Goal: Task Accomplishment & Management: Use online tool/utility

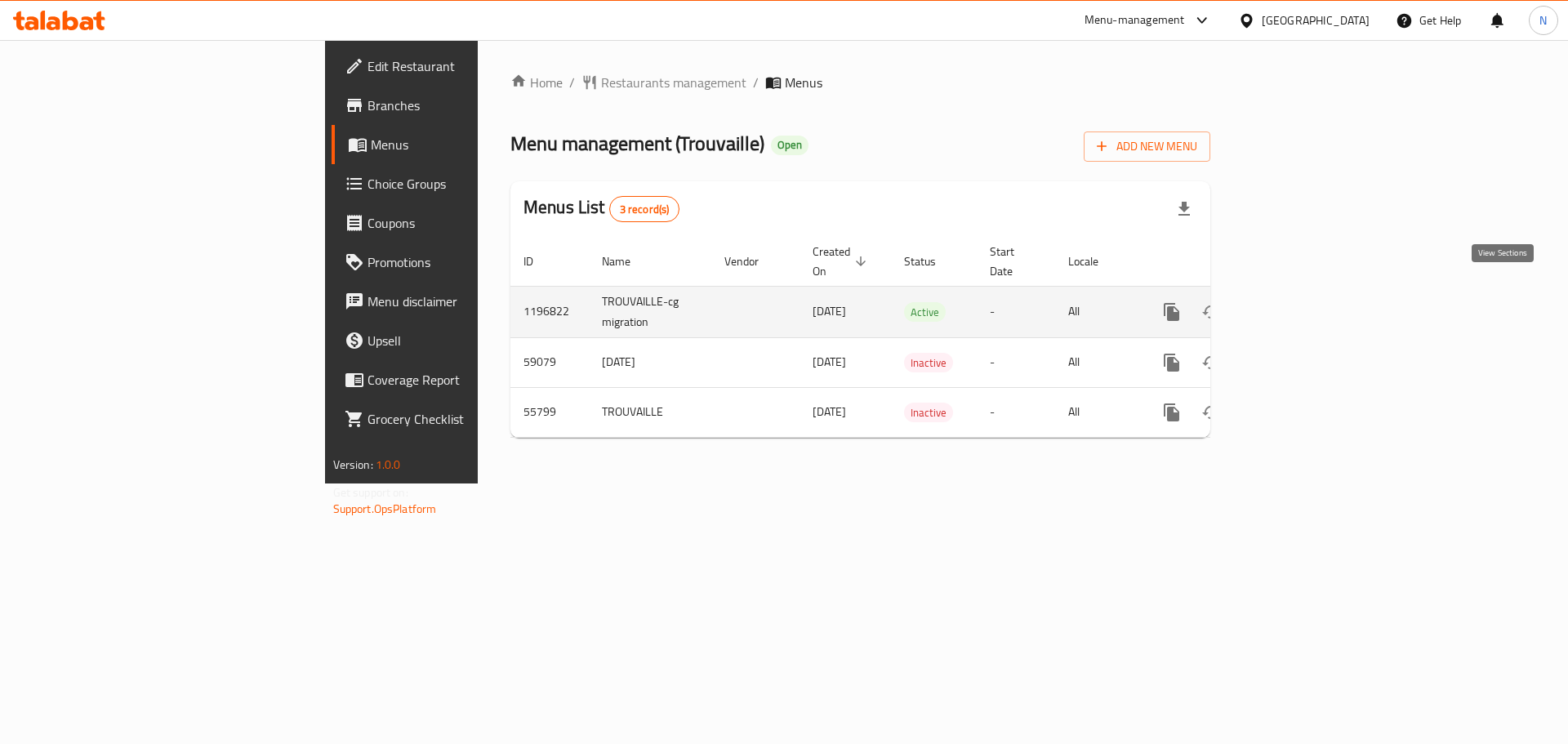
click at [1310, 293] on link "enhanced table" at bounding box center [1290, 312] width 39 height 39
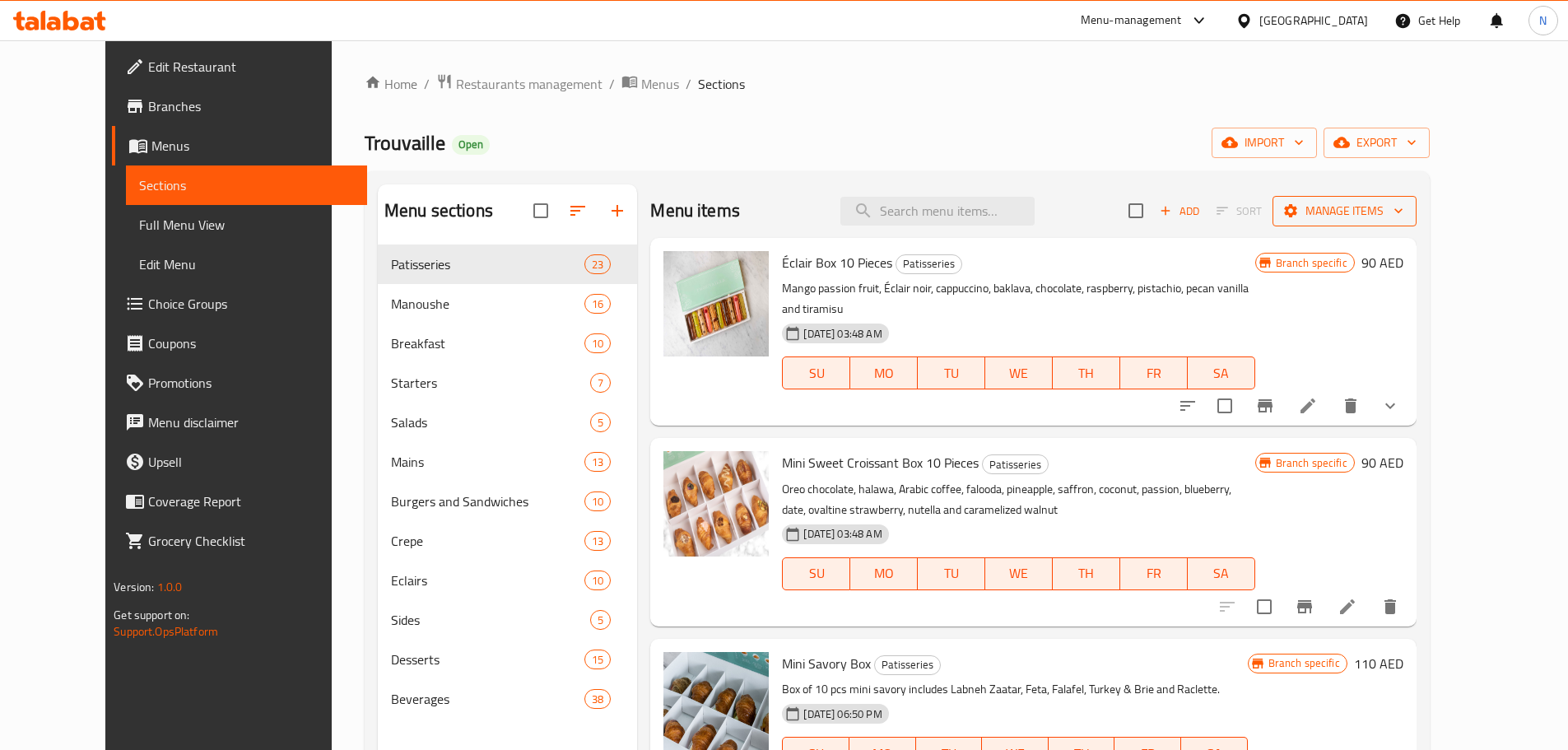
click at [1403, 213] on span "Manage items" at bounding box center [1344, 211] width 118 height 21
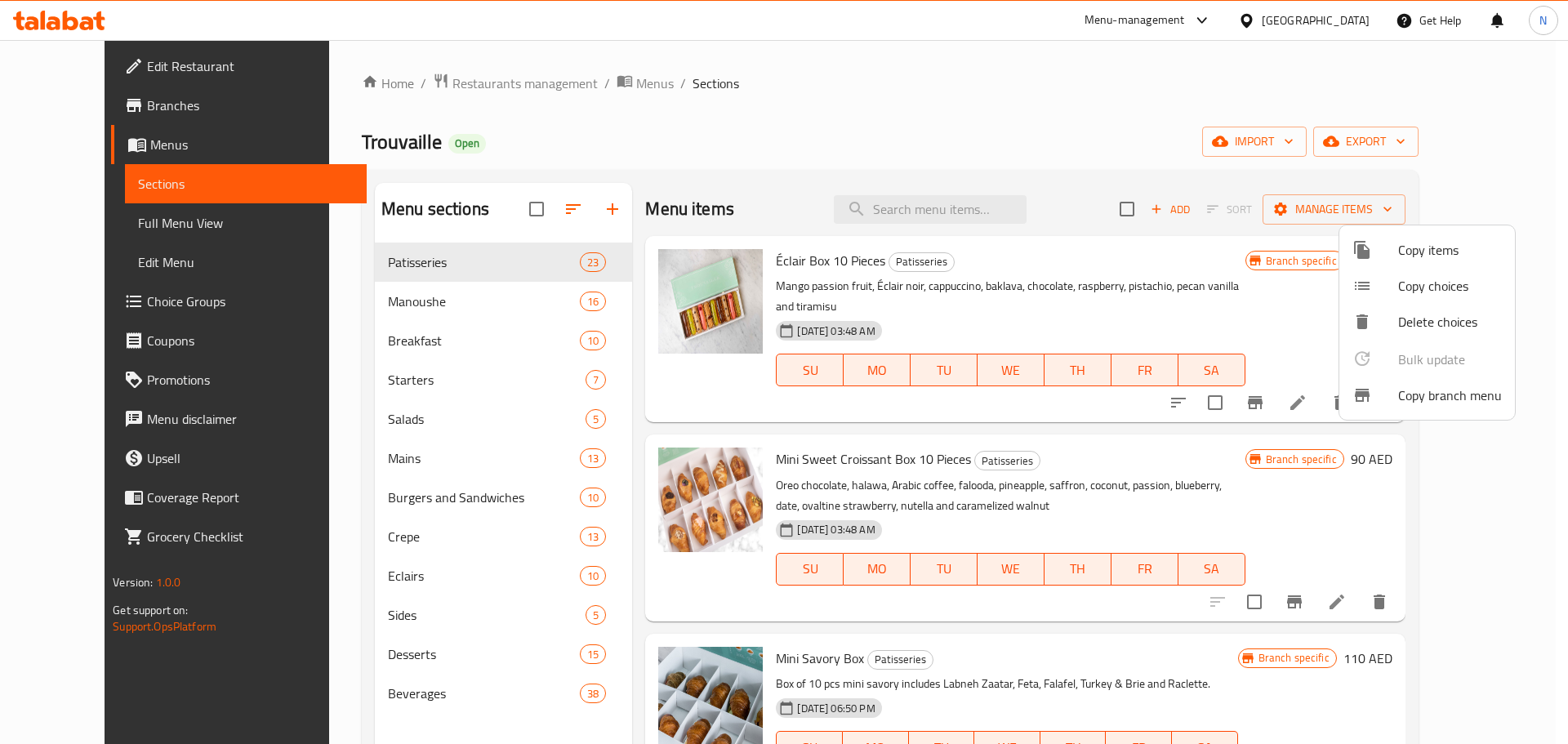
click at [1401, 418] on ul "Copy items Copy choices Delete choices Bulk update 0 Copy branch menu" at bounding box center [1427, 323] width 175 height 194
click at [1408, 393] on span "Copy branch menu" at bounding box center [1450, 394] width 104 height 20
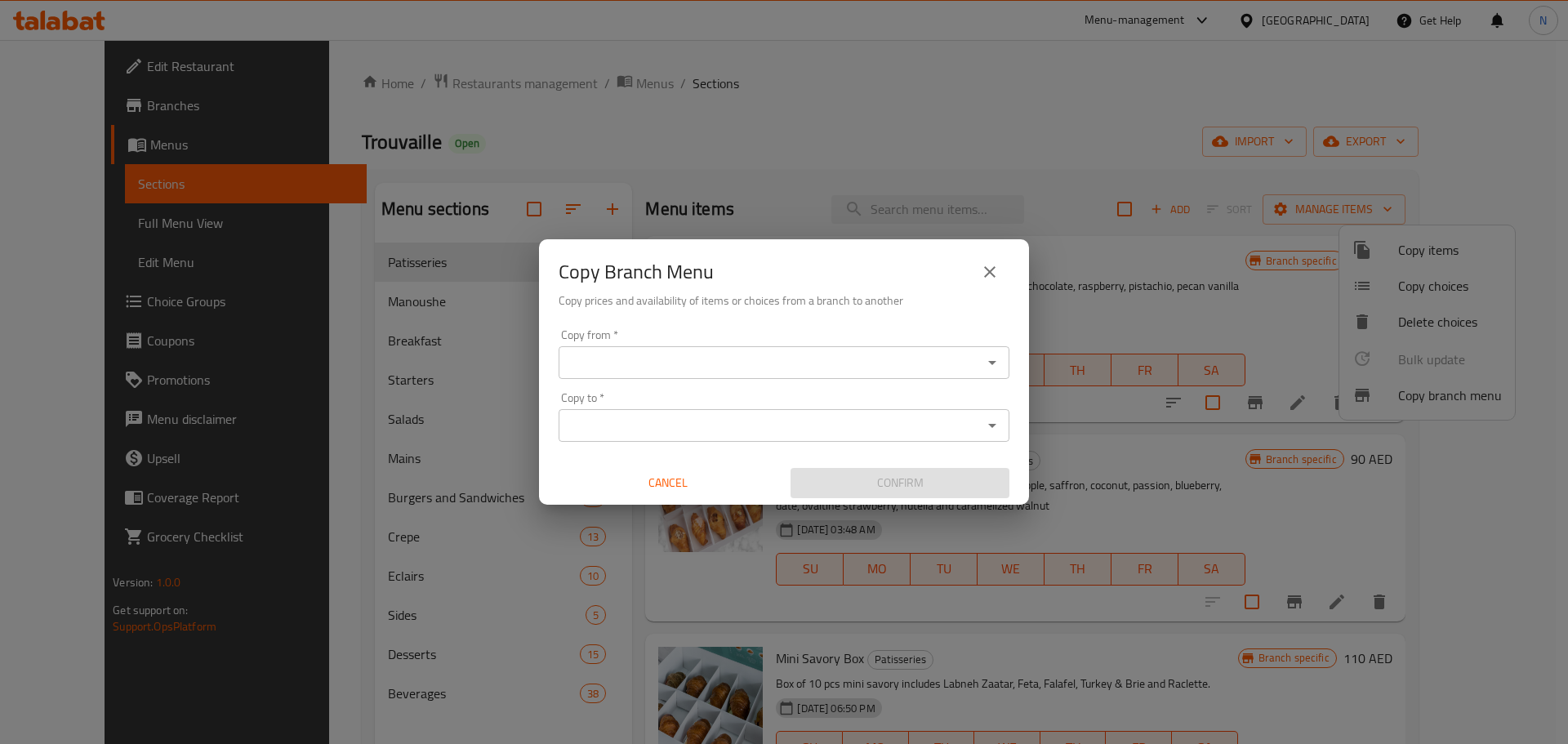
click at [961, 369] on input "Copy from   *" at bounding box center [770, 363] width 414 height 23
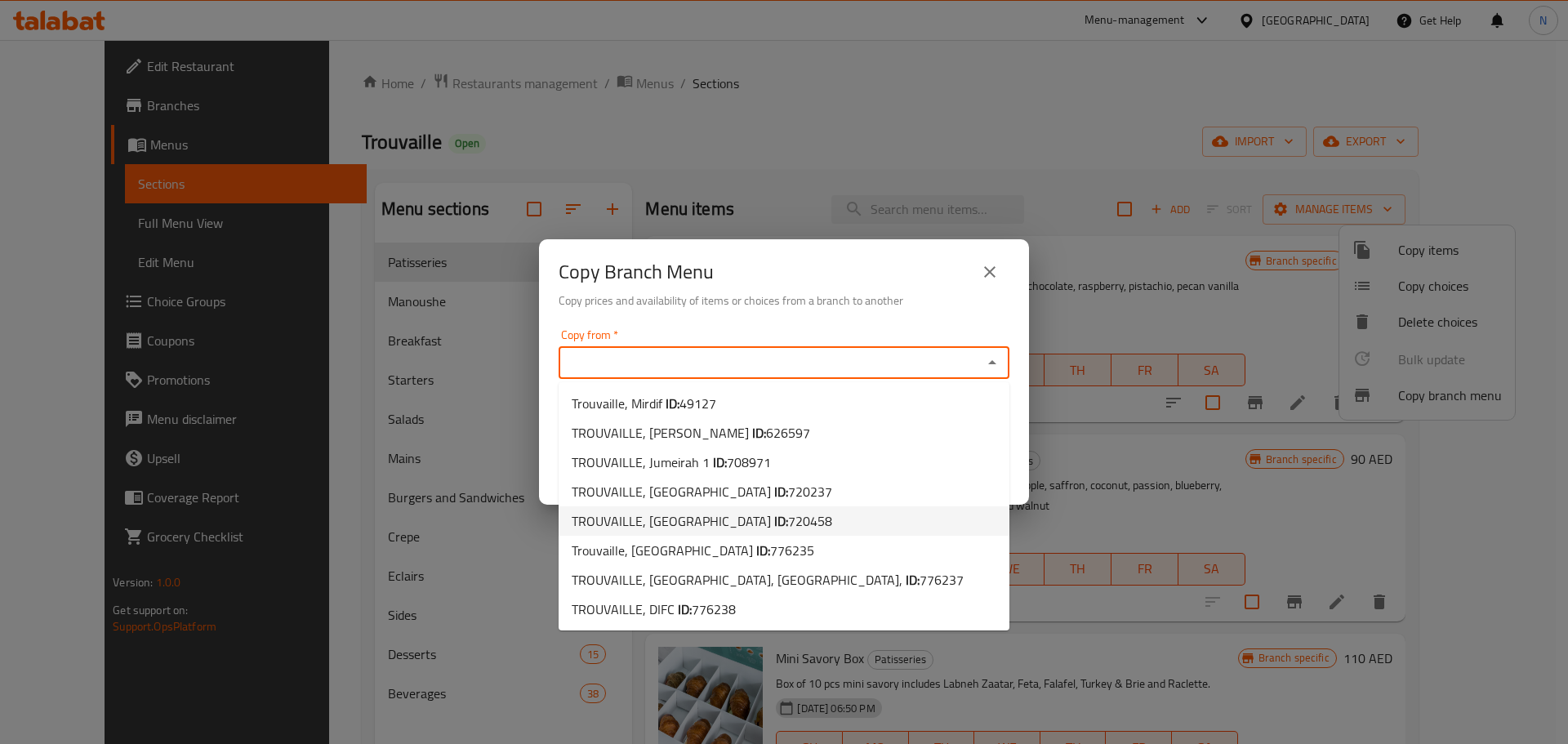
click at [708, 526] on span "TROUVAILLE, [GEOGRAPHIC_DATA] ID: 720458" at bounding box center [701, 520] width 260 height 20
type input "TROUVAILLE, [GEOGRAPHIC_DATA]"
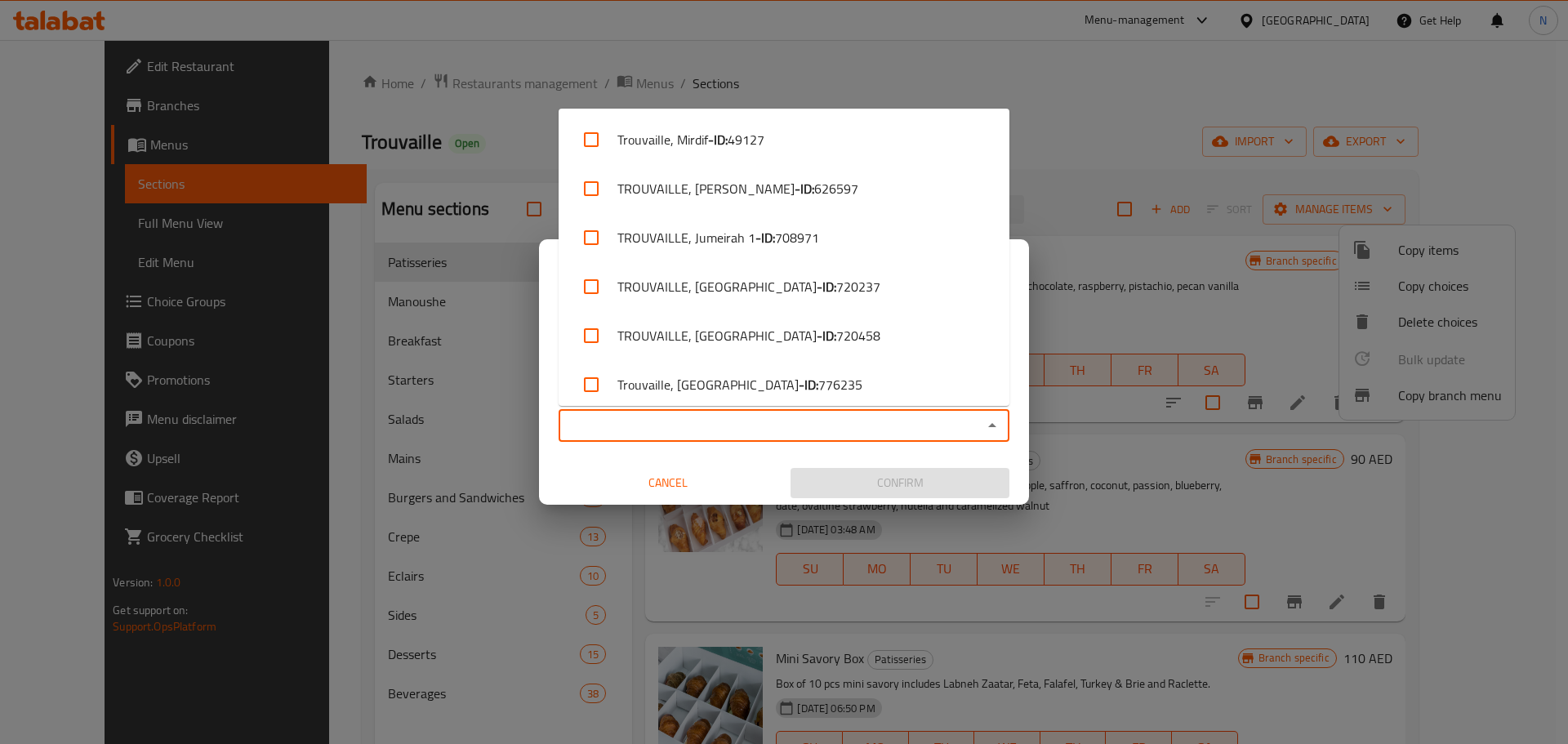
click at [721, 431] on input "Copy to   *" at bounding box center [770, 425] width 414 height 23
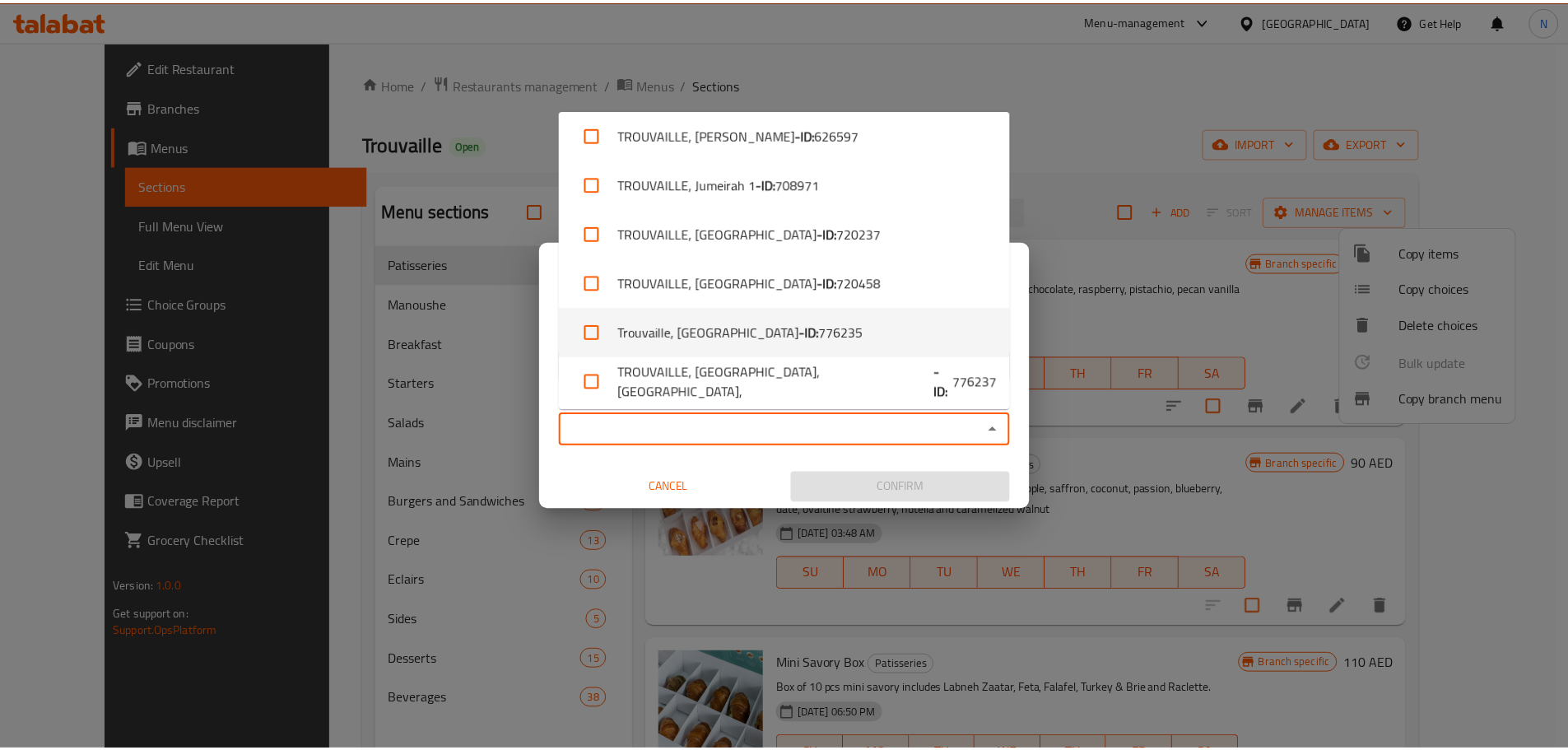
scroll to position [109, 0]
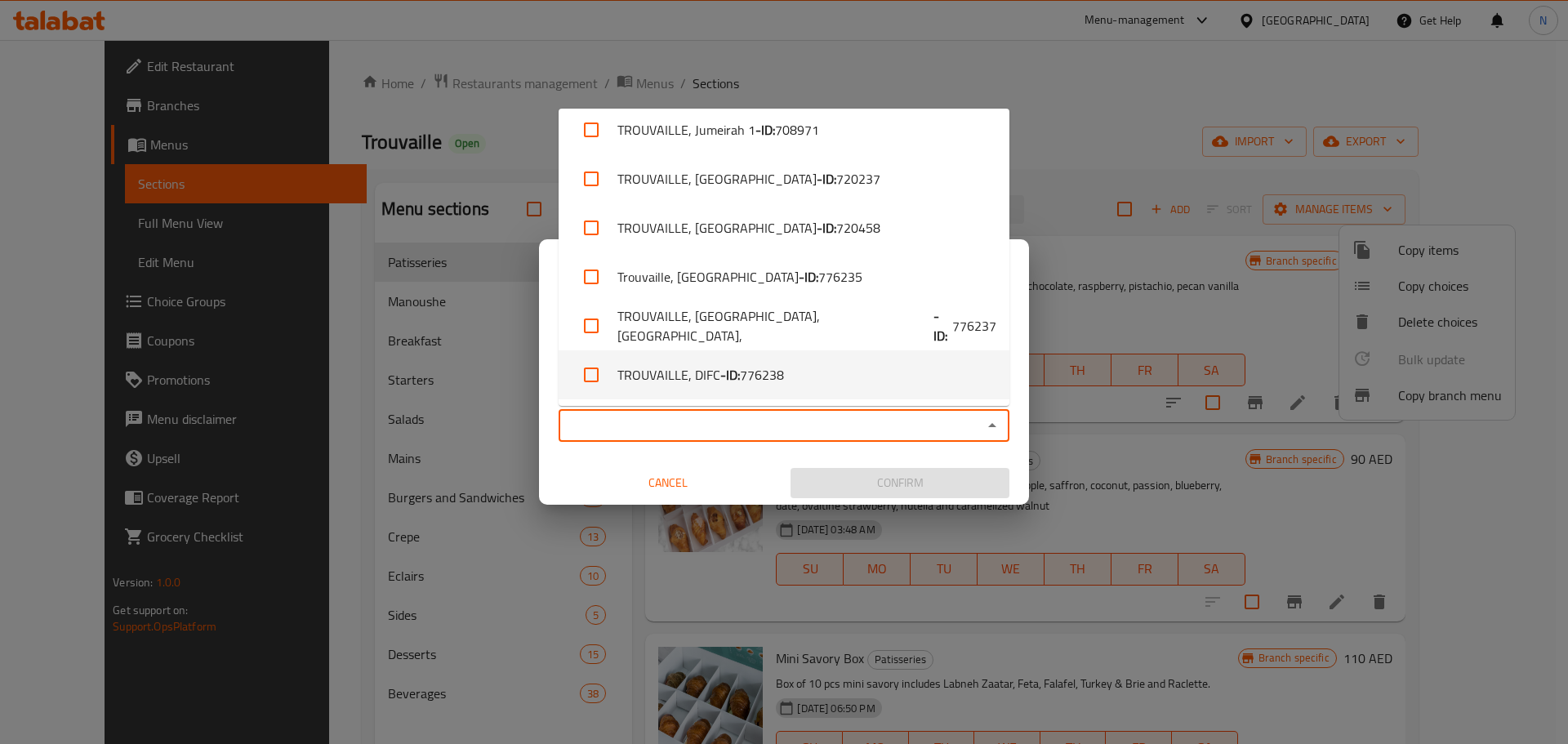
click at [766, 374] on span "776238" at bounding box center [761, 374] width 44 height 20
checkbox input "true"
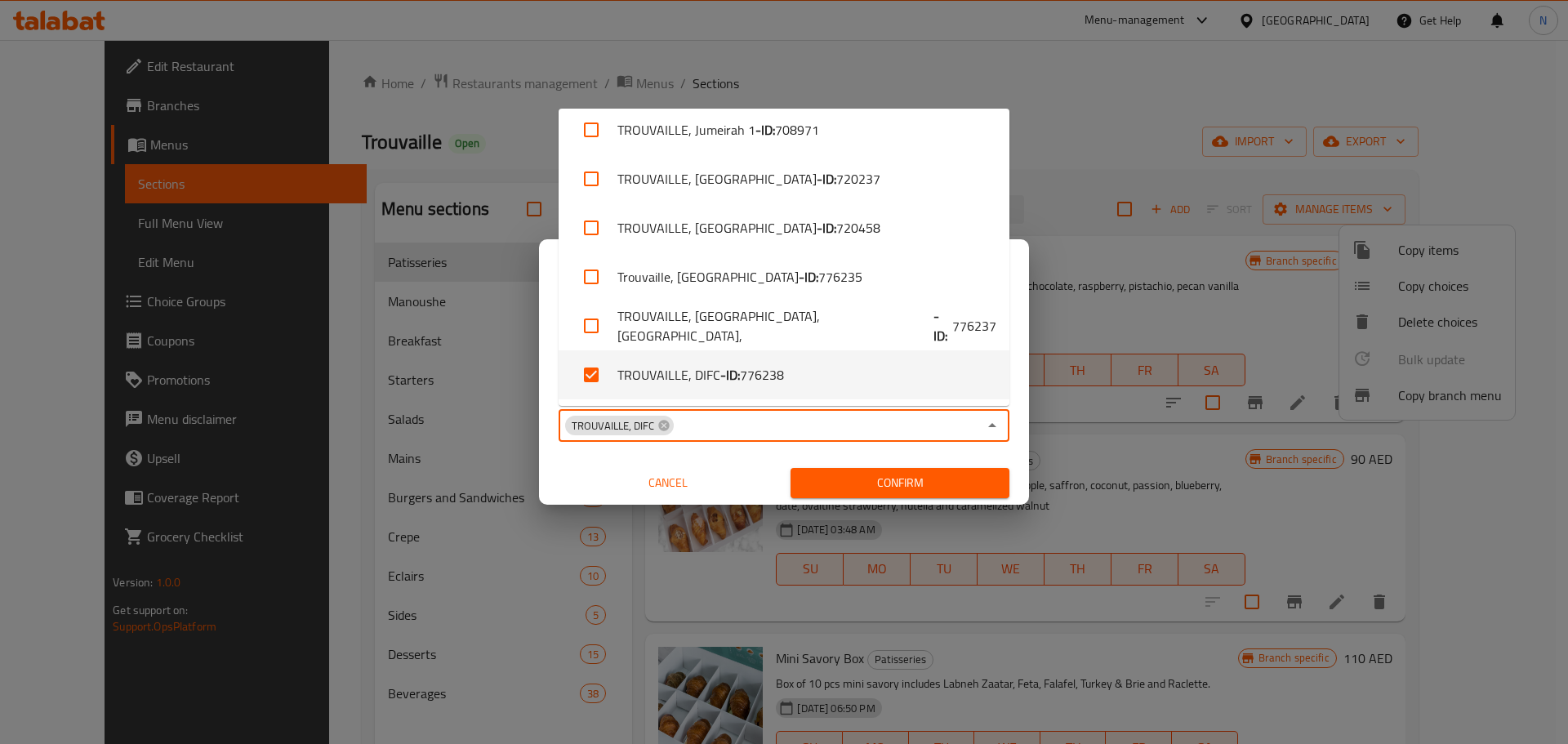
click at [872, 479] on span "Confirm" at bounding box center [900, 483] width 193 height 21
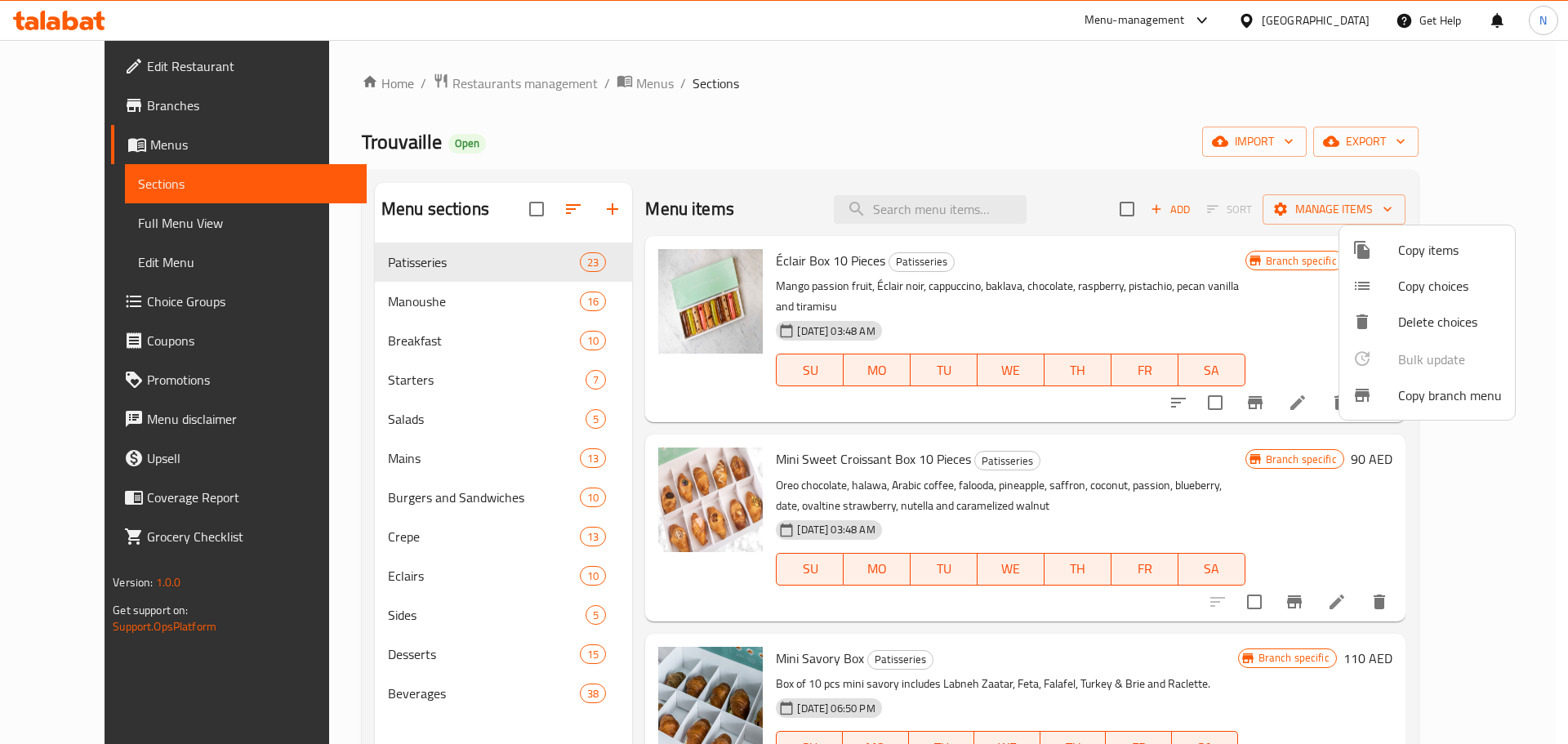
click at [75, 107] on div at bounding box center [784, 372] width 1568 height 744
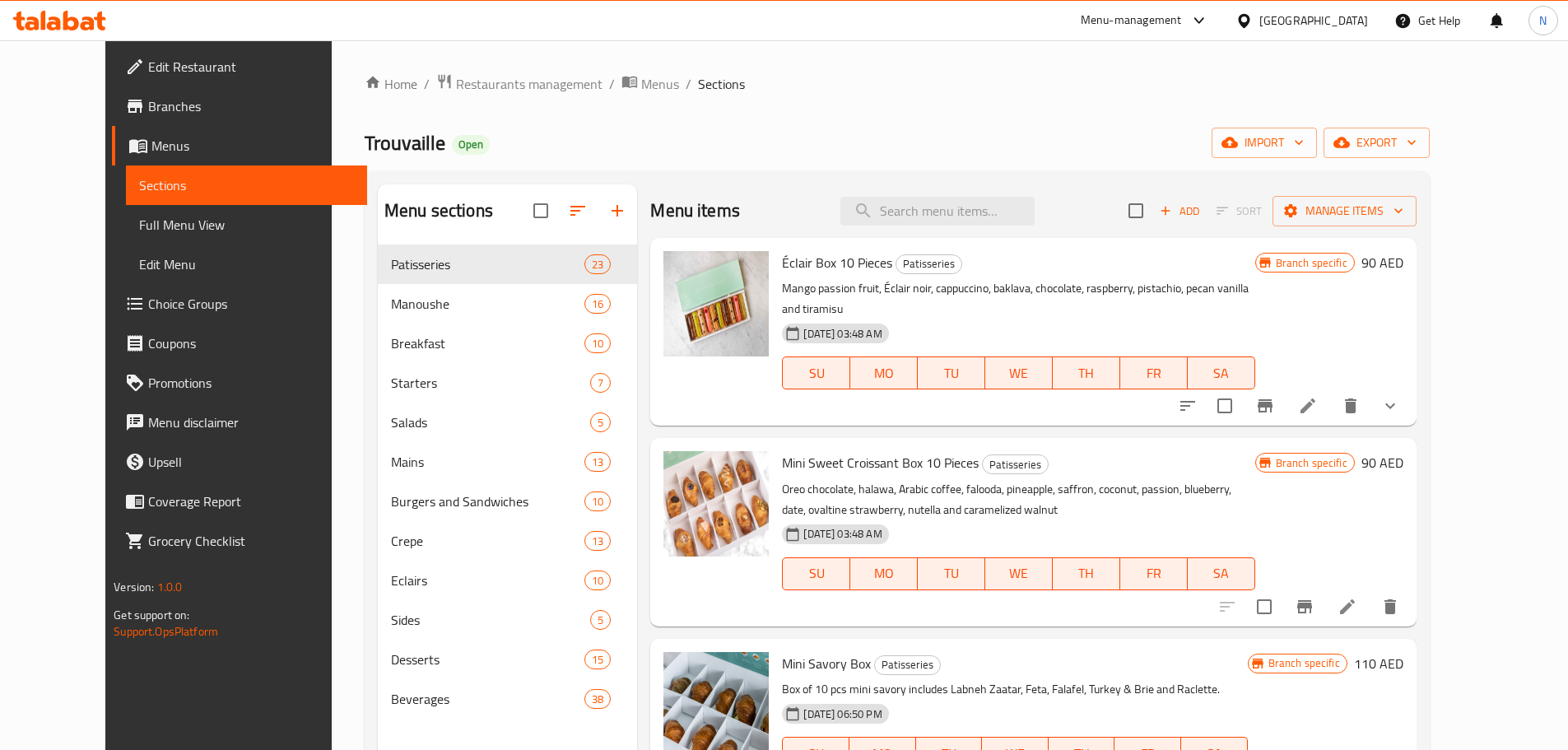
click at [149, 105] on span "Branches" at bounding box center [251, 105] width 206 height 20
